Goal: Transaction & Acquisition: Purchase product/service

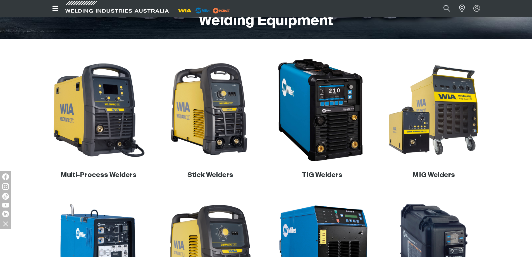
scroll to position [169, 0]
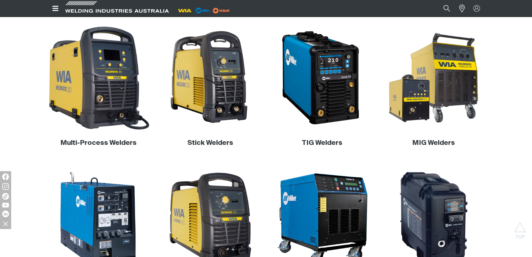
click at [136, 95] on body "Jump to main navigation Search When search results are available use up and dow…" at bounding box center [266, 231] width 532 height 800
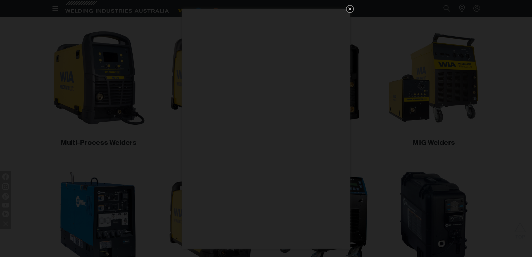
click at [349, 10] on icon "Get 5 WIA Welding Guides Free!" at bounding box center [350, 9] width 7 height 7
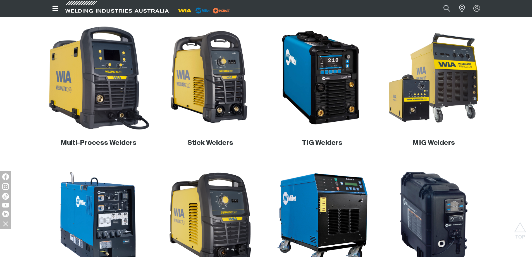
click at [113, 94] on img at bounding box center [98, 77] width 107 height 107
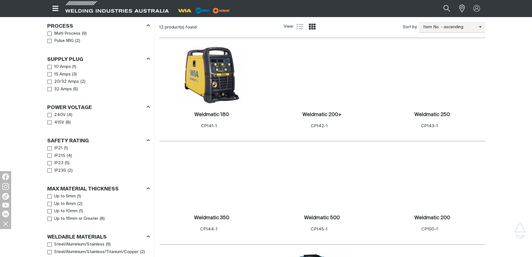
scroll to position [279, 0]
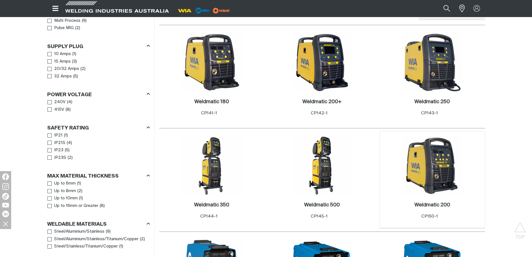
click at [437, 177] on img at bounding box center [432, 165] width 60 height 60
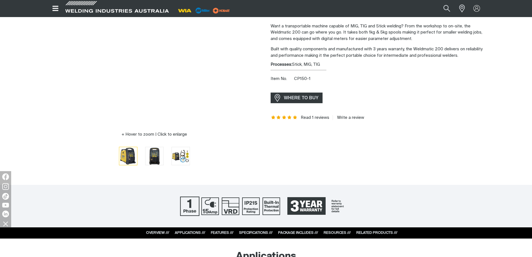
scroll to position [112, 0]
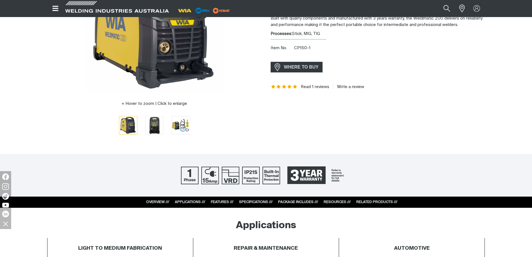
click at [191, 121] on li at bounding box center [181, 125] width 26 height 20
click at [182, 126] on img "Go to slide 3" at bounding box center [181, 125] width 18 height 18
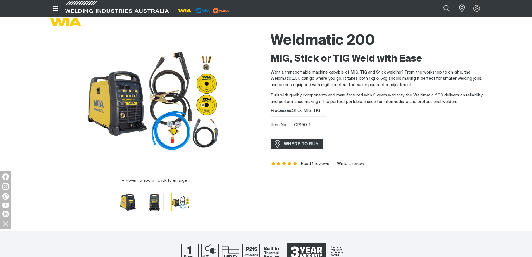
scroll to position [0, 0]
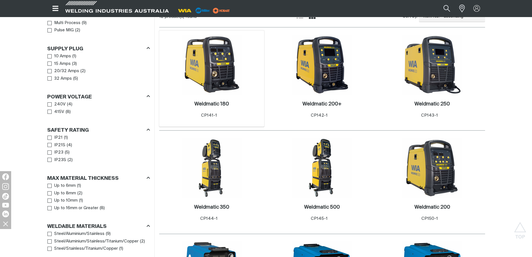
scroll to position [279, 0]
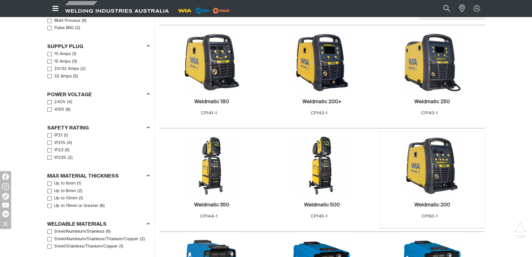
click at [416, 158] on img at bounding box center [432, 165] width 60 height 60
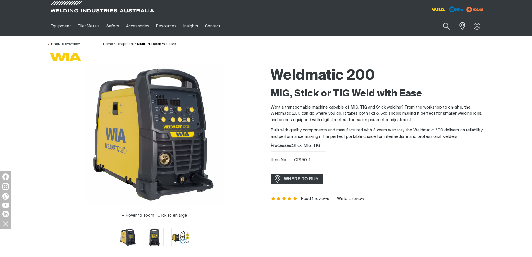
click at [180, 237] on img "Go to slide 3" at bounding box center [181, 237] width 18 height 18
